Goal: Transaction & Acquisition: Download file/media

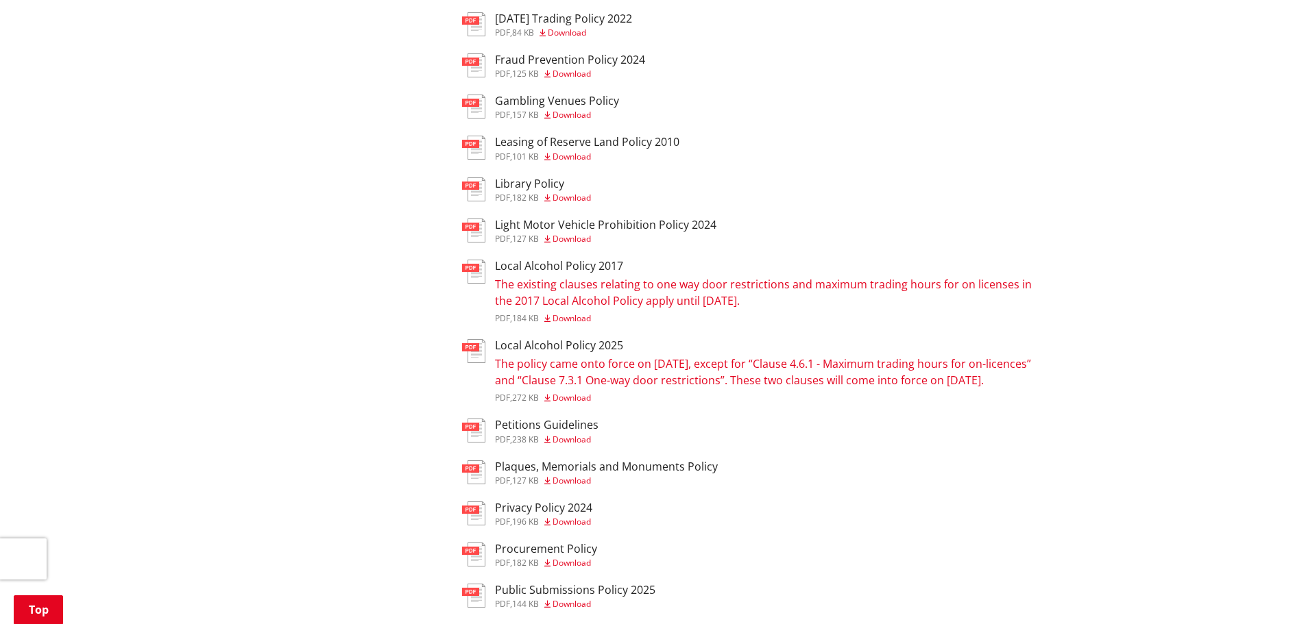
scroll to position [754, 0]
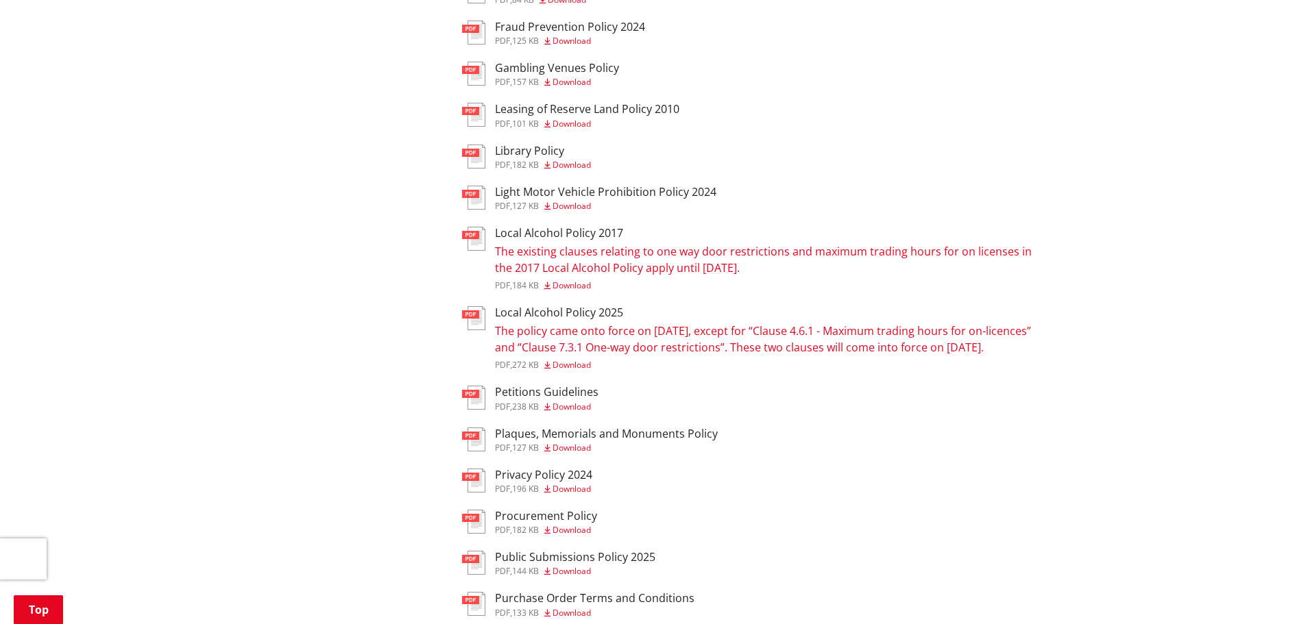
click at [568, 536] on span "Download" at bounding box center [571, 530] width 38 height 12
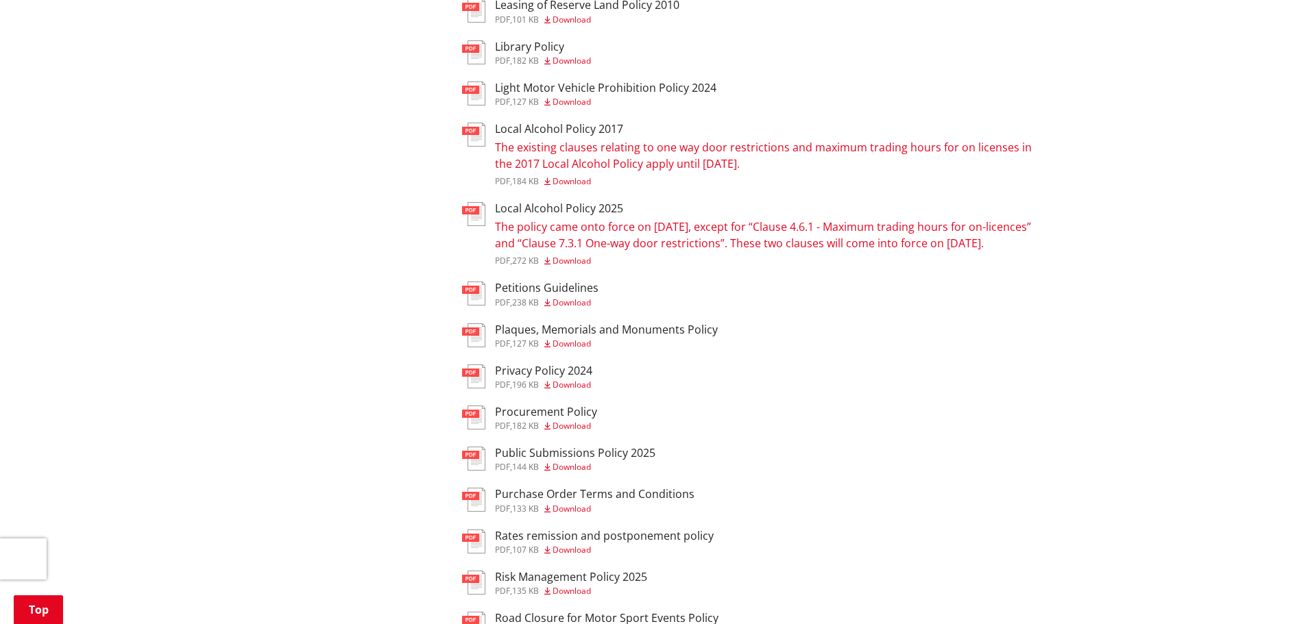
scroll to position [891, 0]
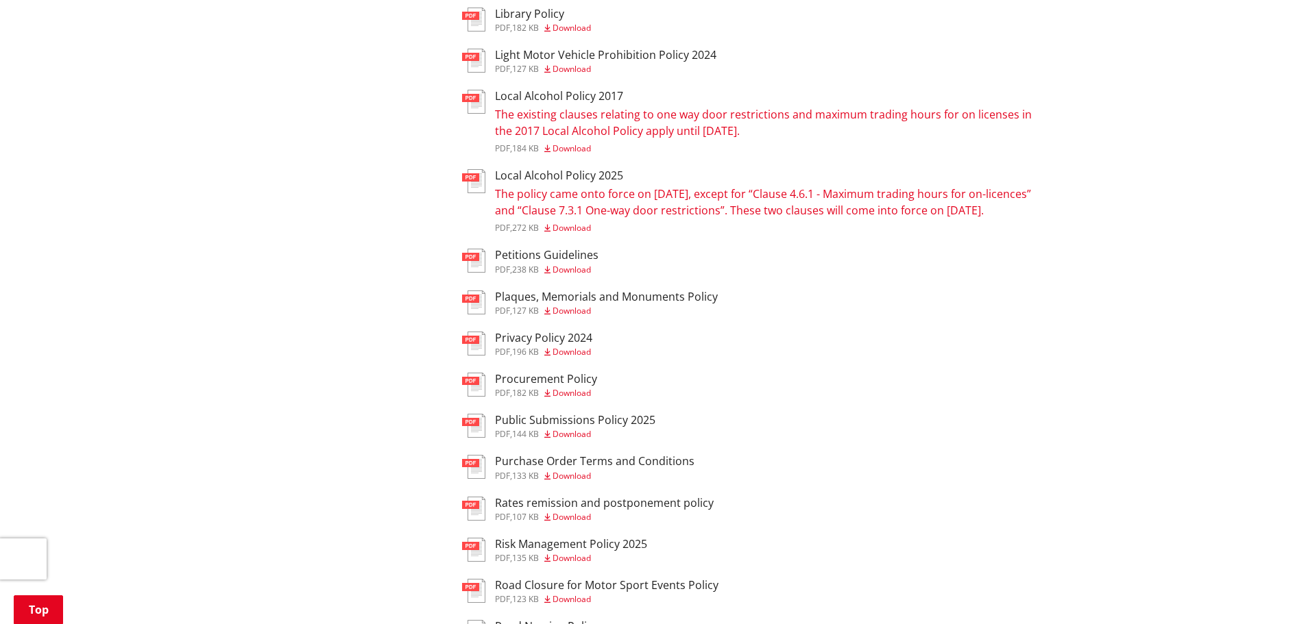
click at [565, 482] on span "Download" at bounding box center [571, 476] width 38 height 12
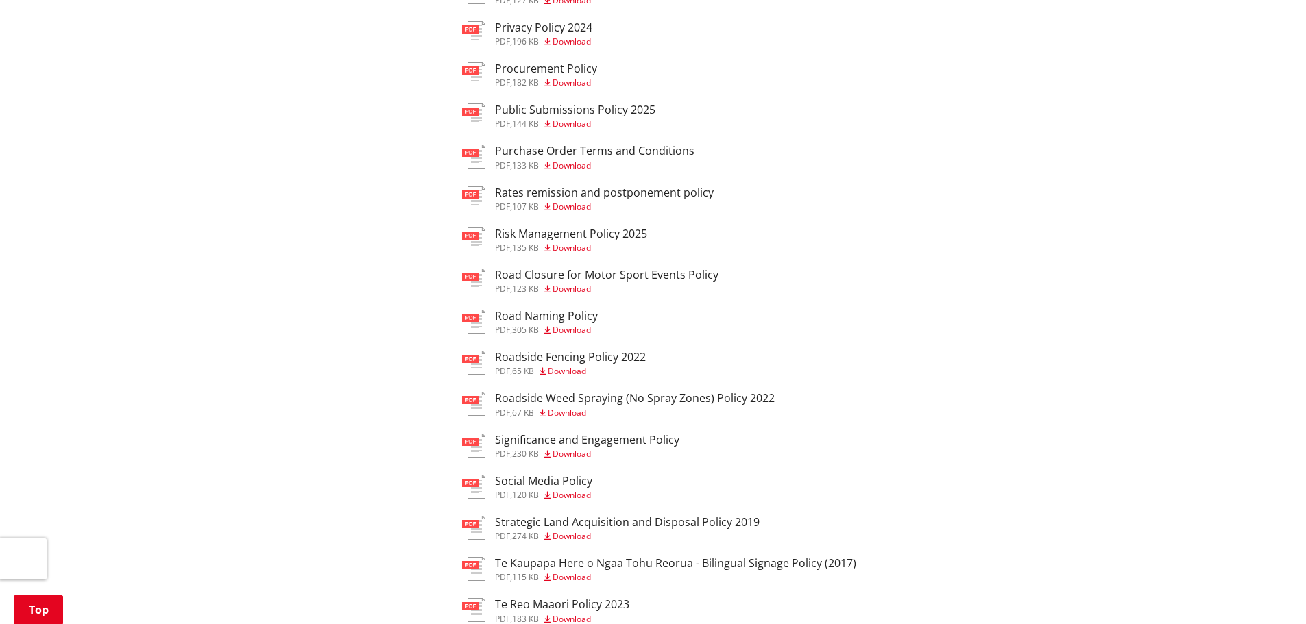
scroll to position [1234, 0]
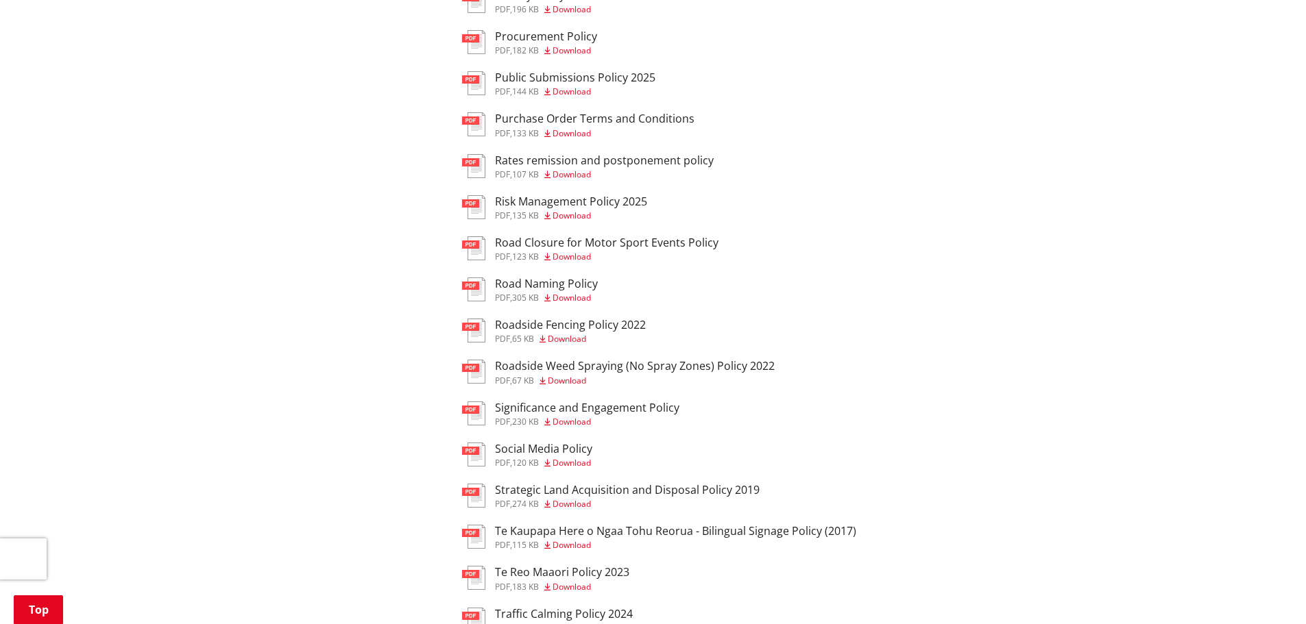
click at [567, 428] on span "Download" at bounding box center [571, 422] width 38 height 12
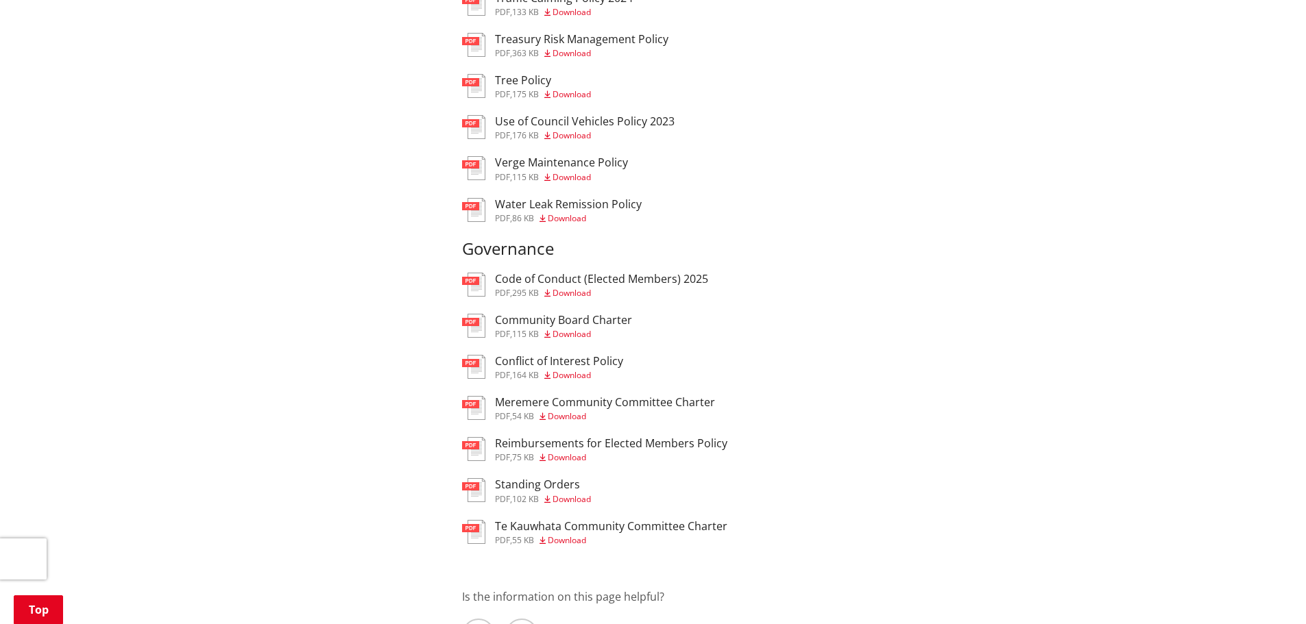
scroll to position [1851, 0]
click at [570, 502] on div "Standing Orders pdf , 102 KB Download" at bounding box center [543, 490] width 96 height 25
